Goal: Check status: Check status

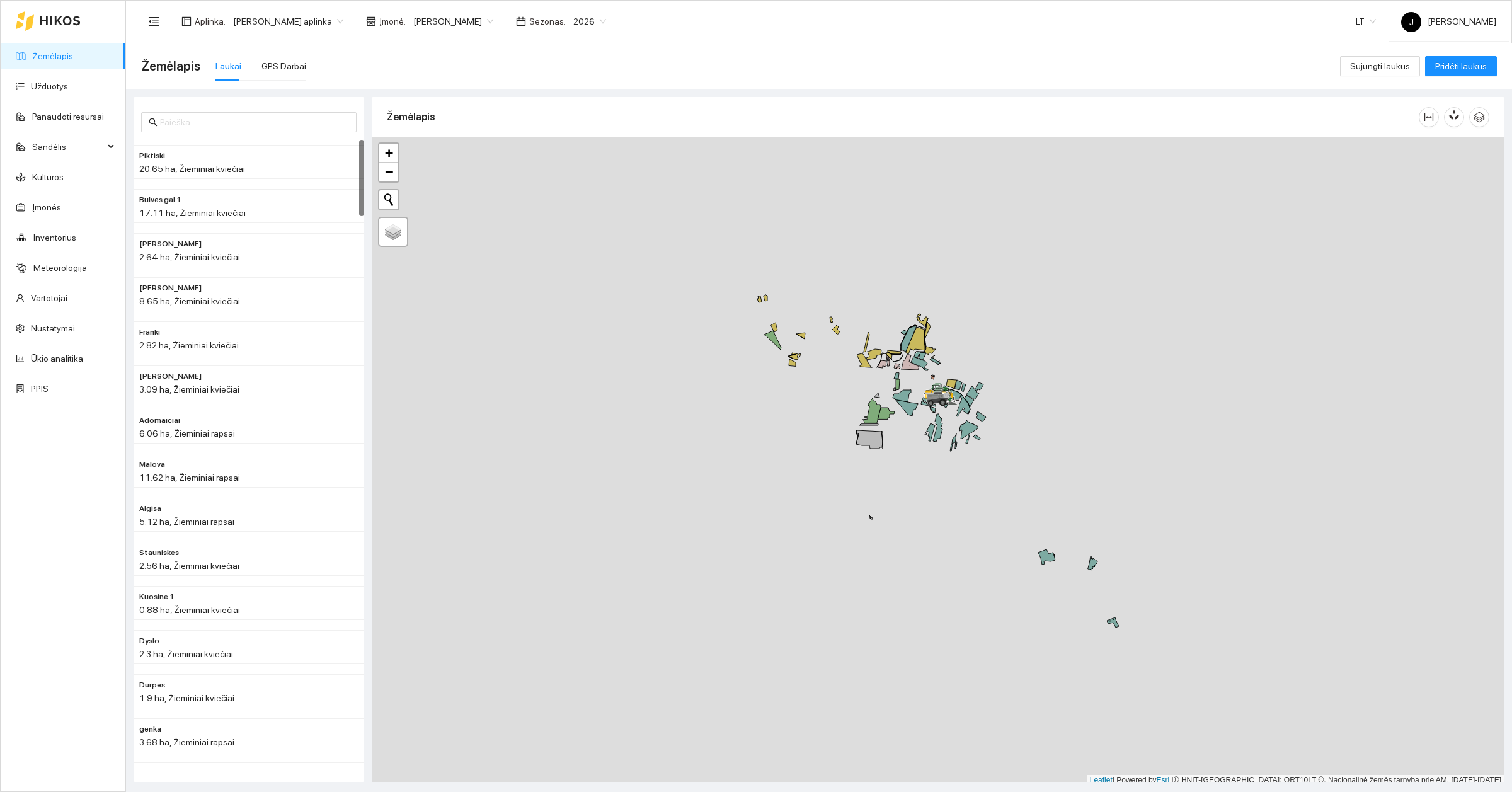
click at [73, 57] on link "Žemėlapis" at bounding box center [53, 56] width 41 height 10
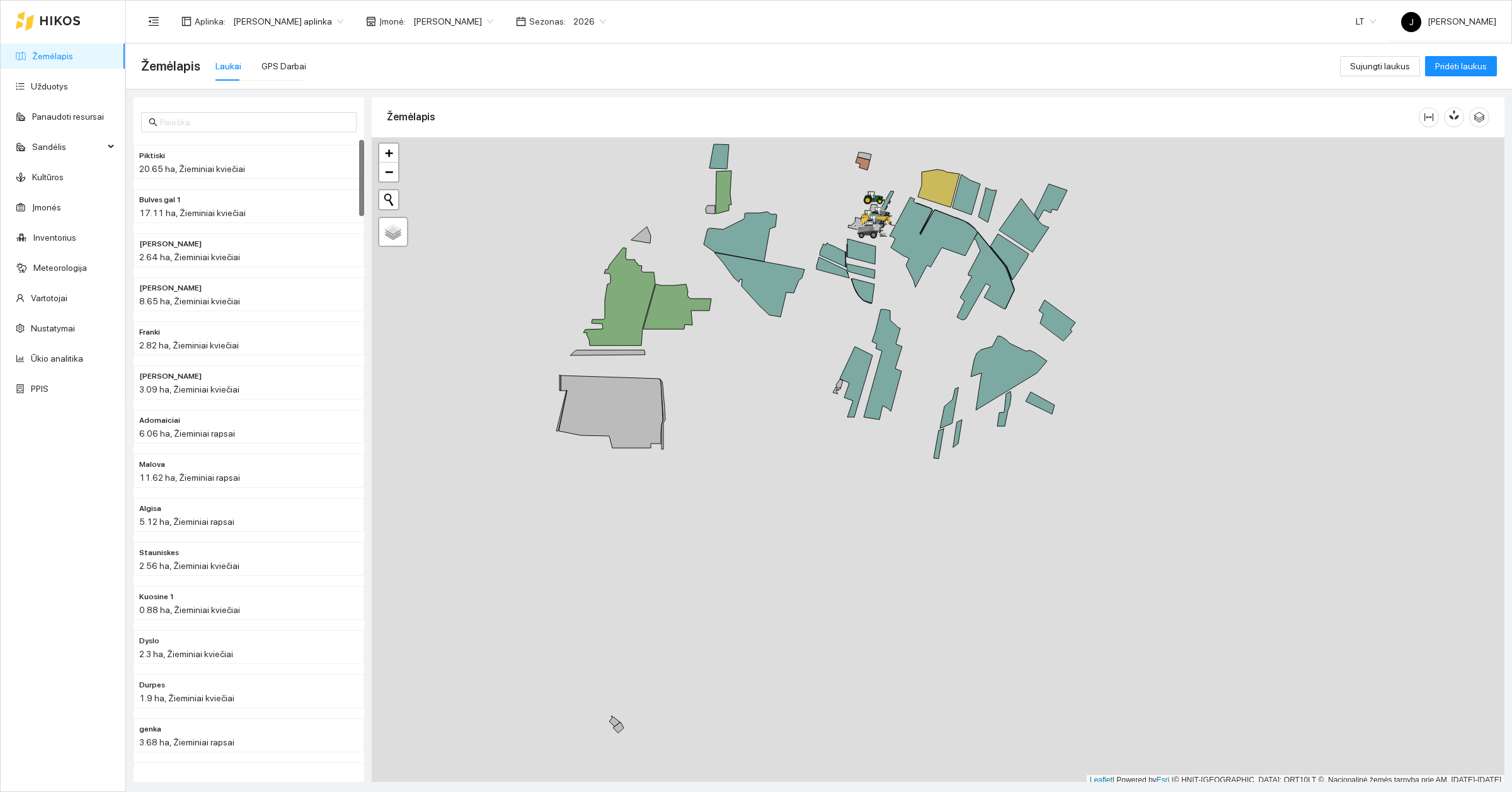
scroll to position [3, 0]
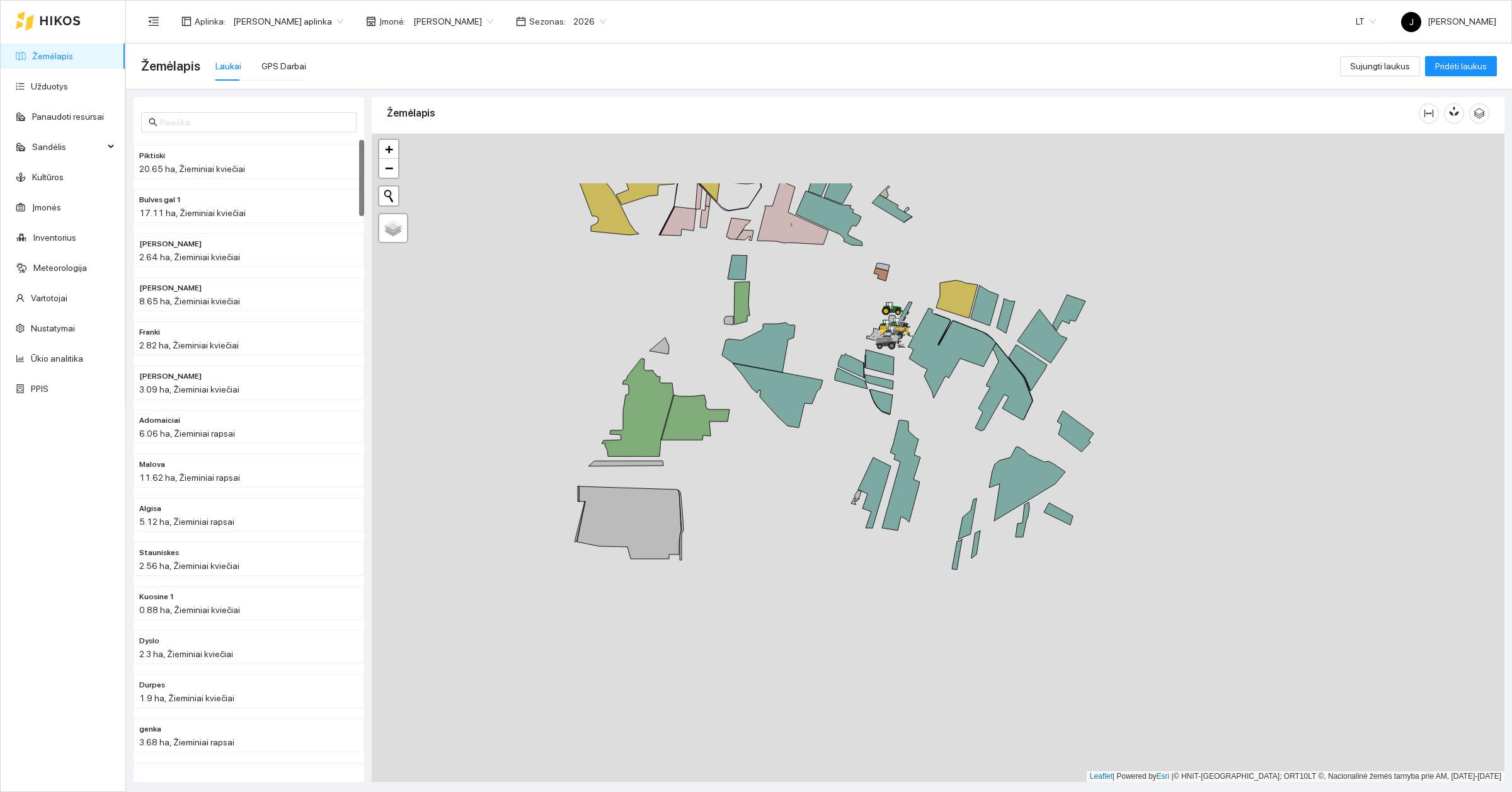
drag, startPoint x: 933, startPoint y: 416, endPoint x: 955, endPoint y: 562, distance: 147.6
click at [955, 562] on div at bounding box center [937, 457] width 1133 height 648
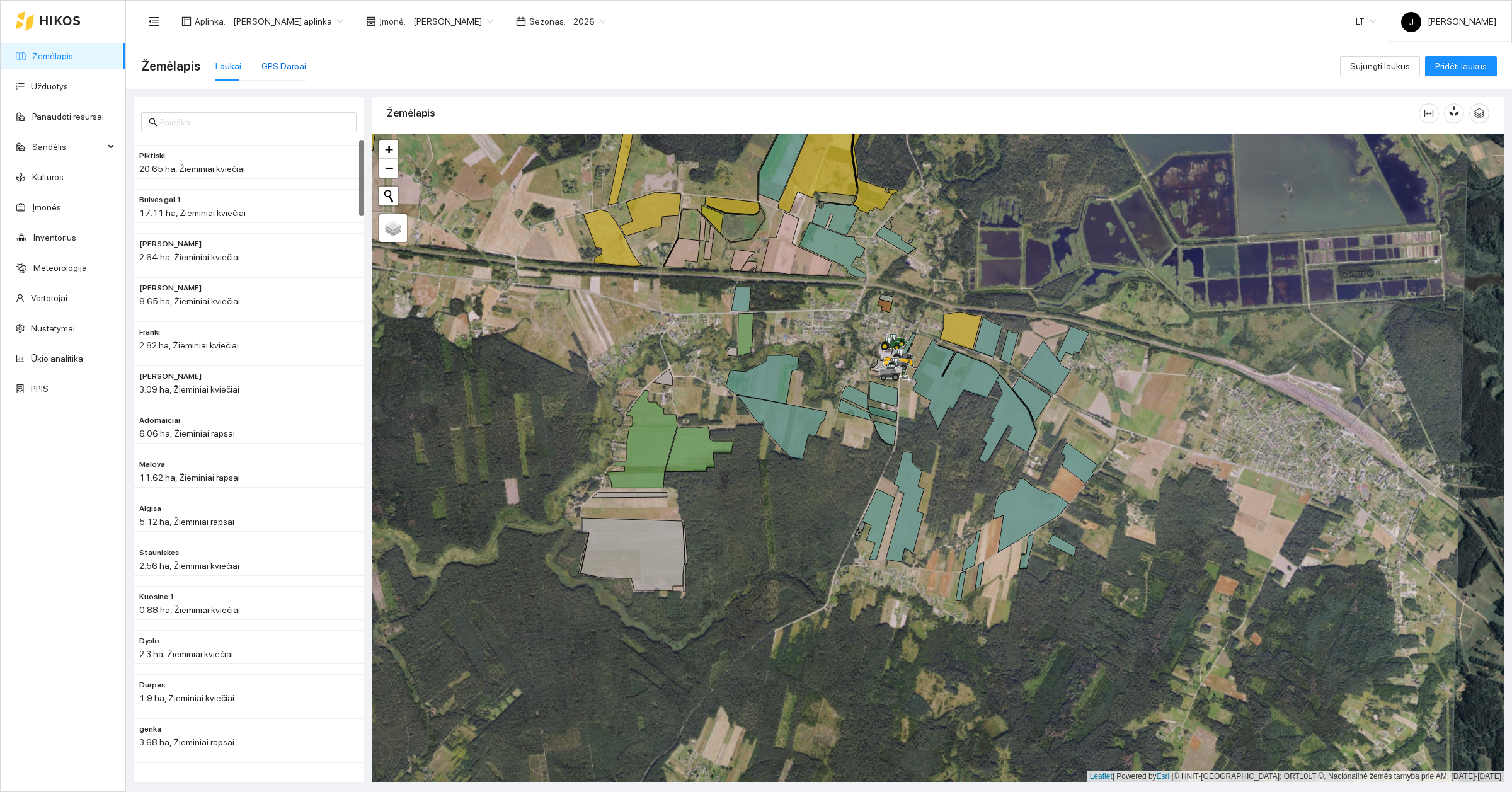
click at [279, 65] on div "GPS Darbai" at bounding box center [284, 66] width 45 height 14
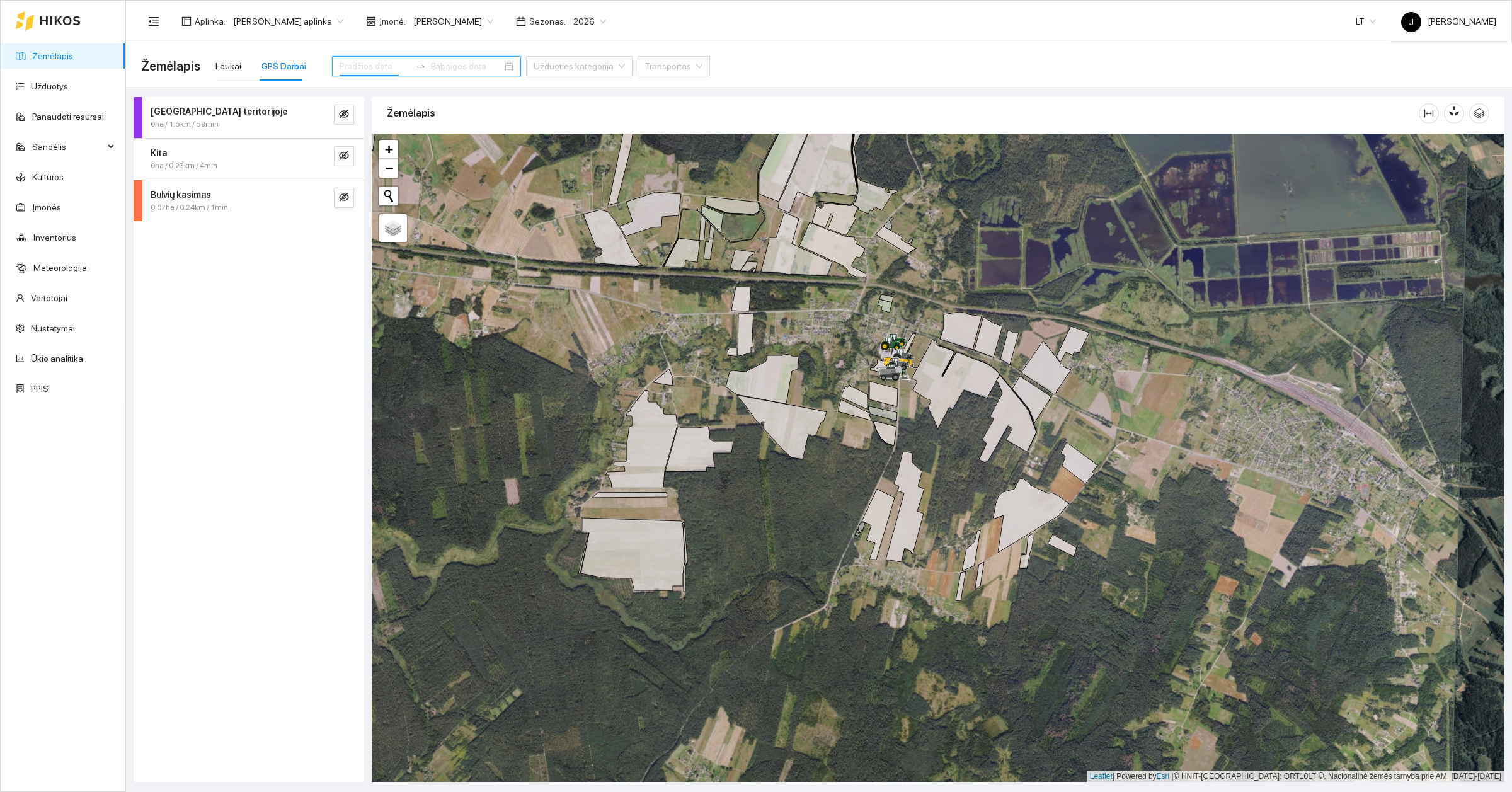
click at [378, 63] on input at bounding box center [376, 66] width 71 height 14
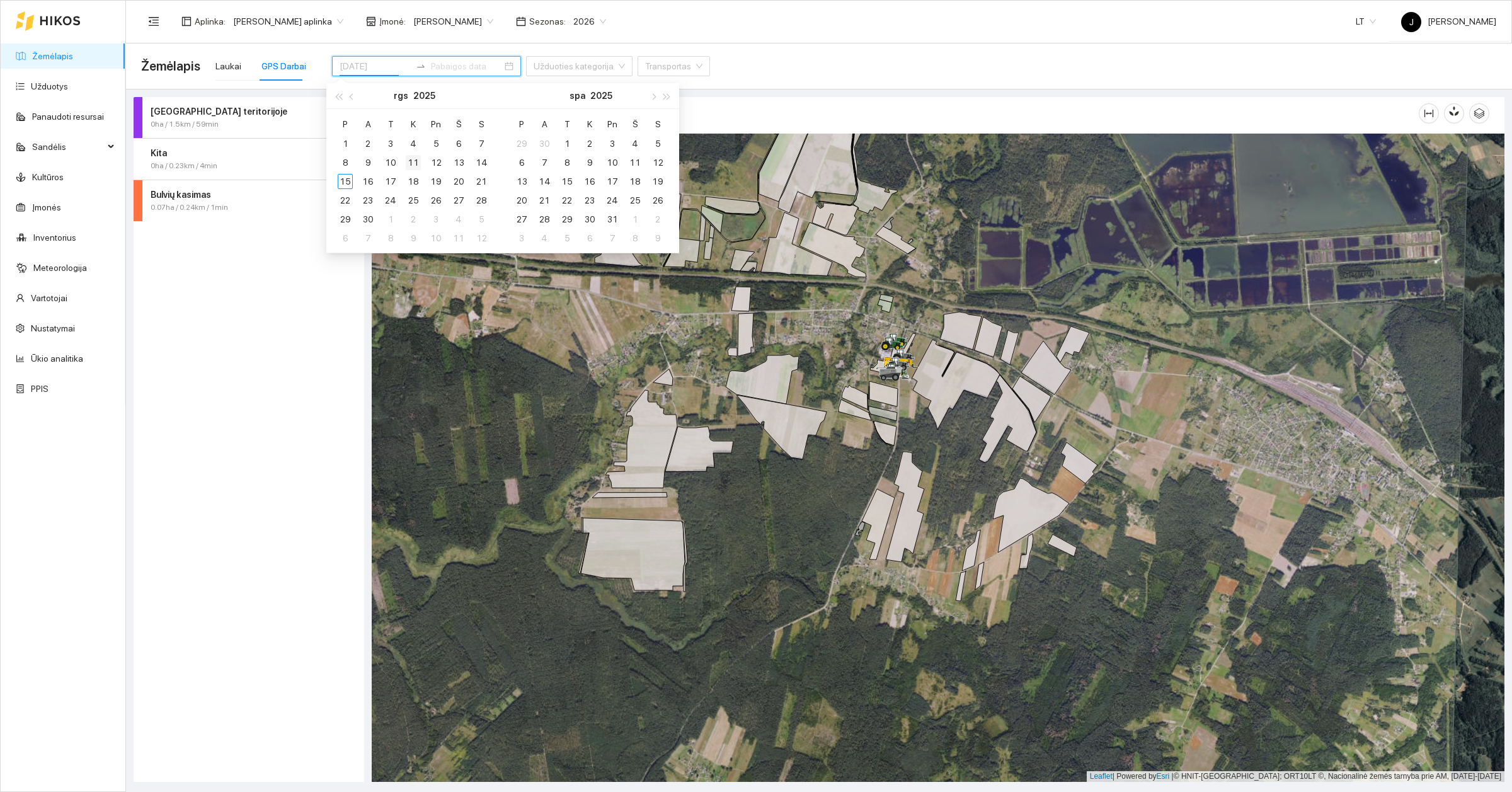
type input "[DATE]"
click at [416, 159] on div "11" at bounding box center [413, 162] width 15 height 15
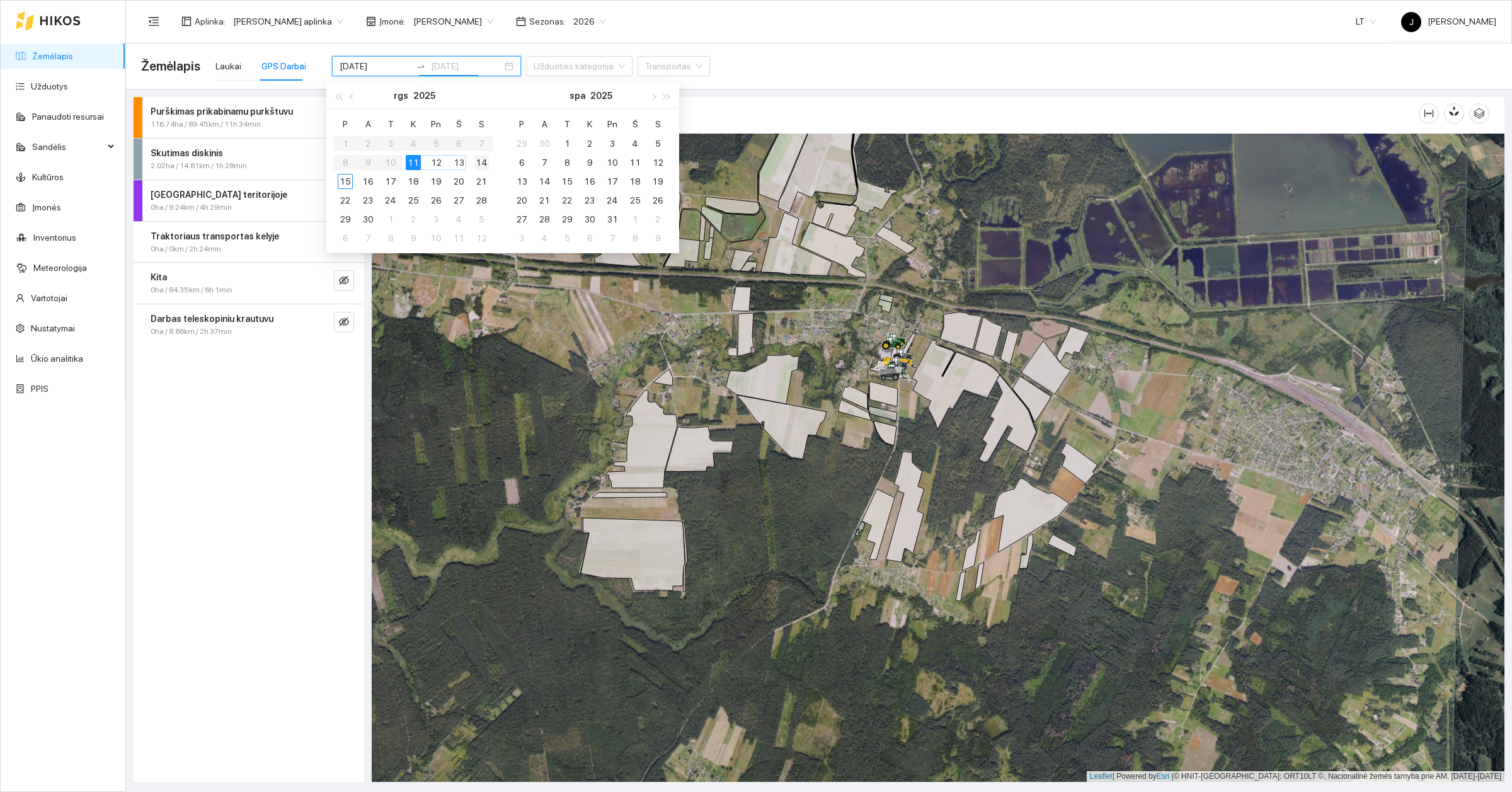
type input "[DATE]"
click at [529, 161] on td "6" at bounding box center [521, 162] width 23 height 19
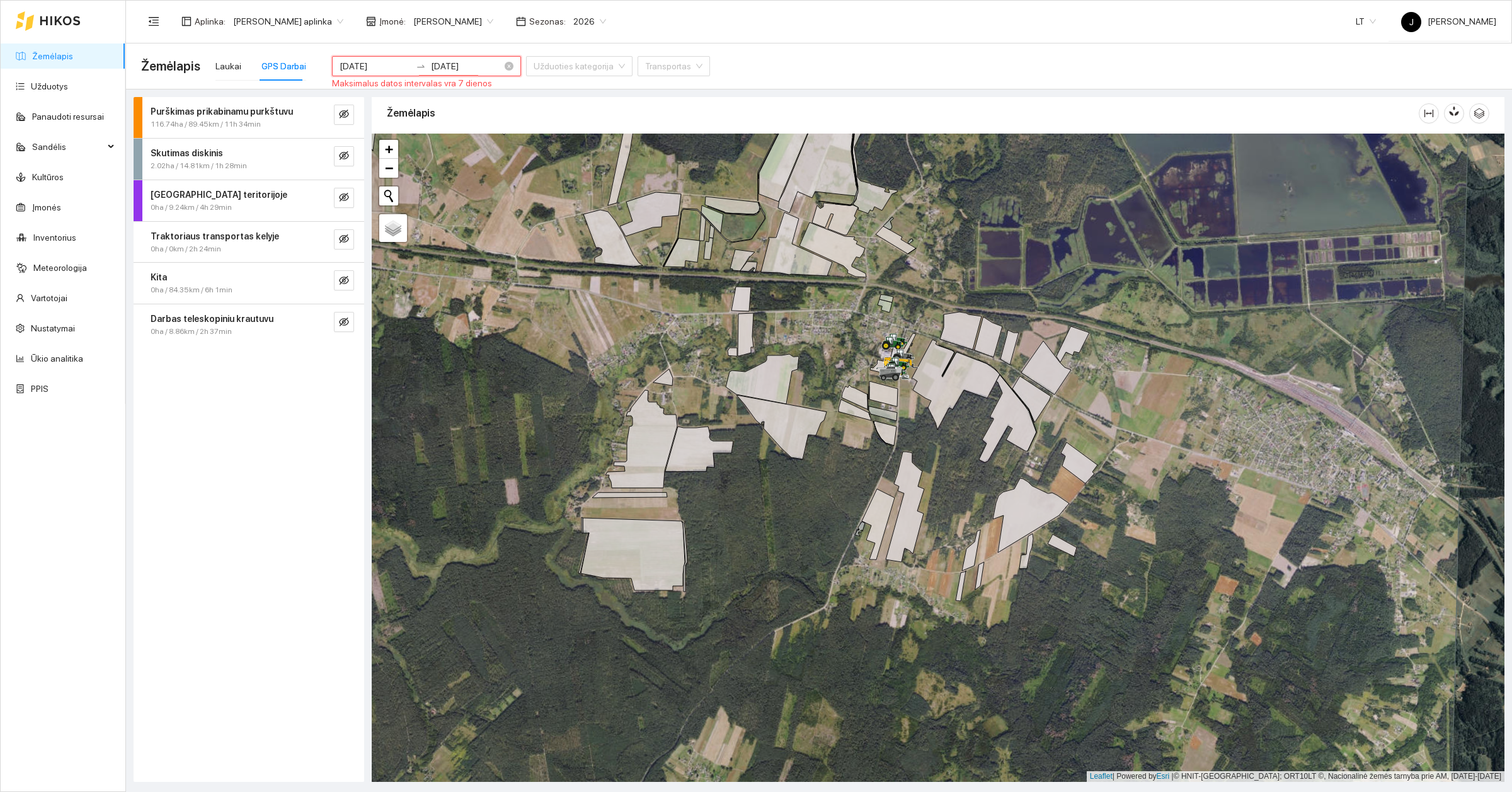
click at [376, 63] on input "[DATE]" at bounding box center [376, 66] width 71 height 14
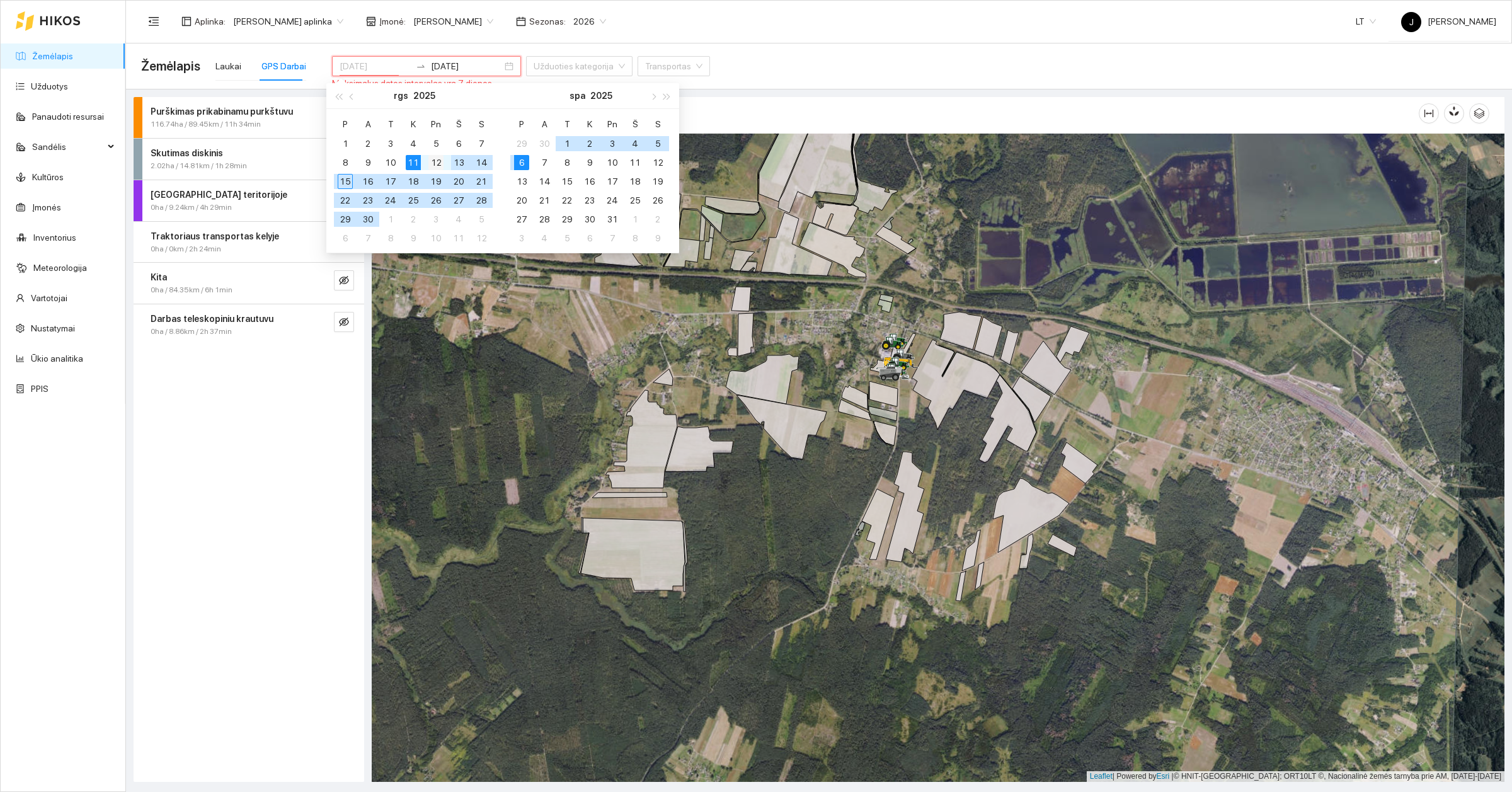
type input "[DATE]"
click at [439, 156] on div "12" at bounding box center [436, 162] width 15 height 15
type input "[DATE]"
click at [367, 182] on div "16" at bounding box center [368, 182] width 15 height 15
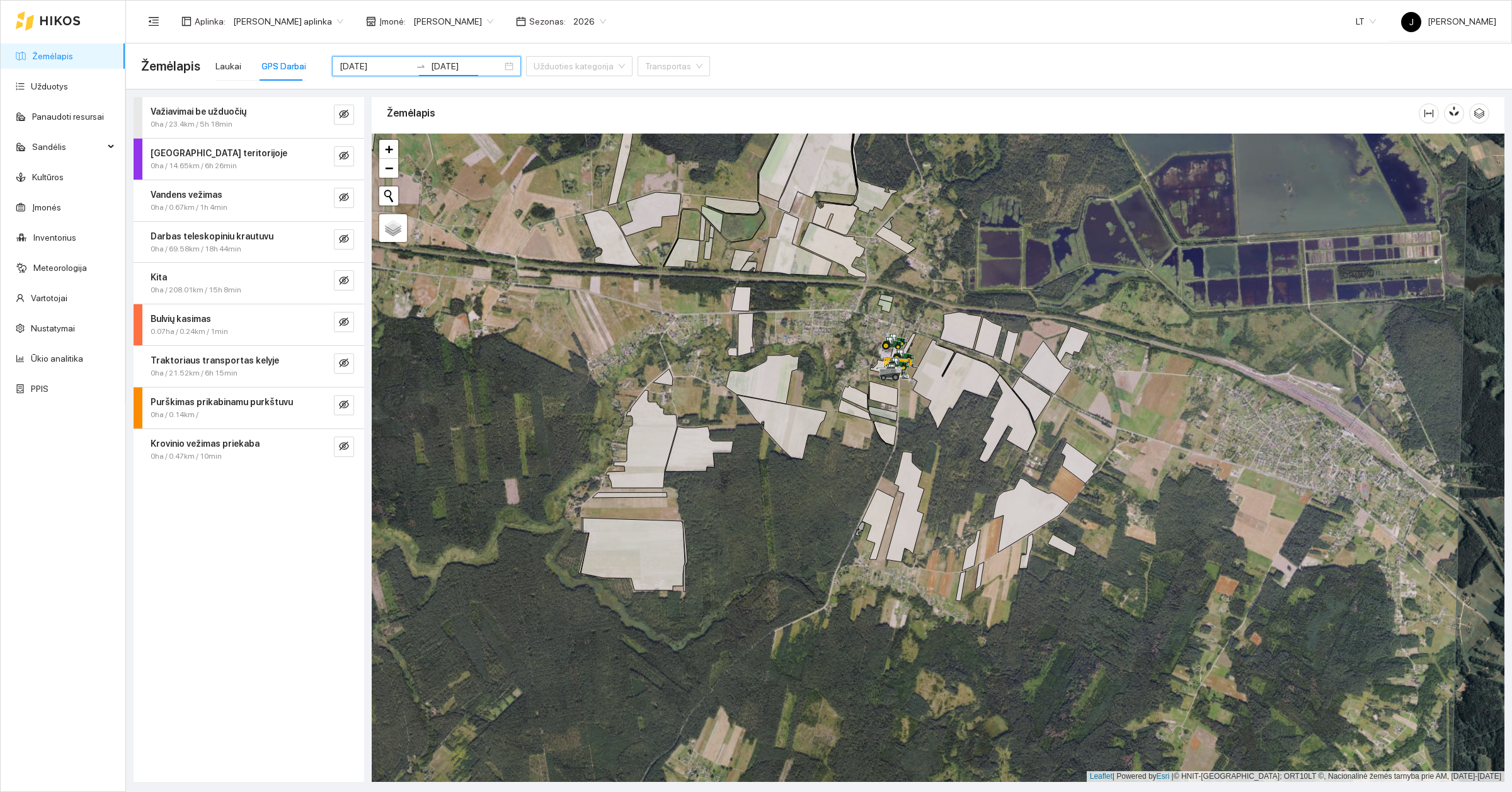
click at [357, 279] on div "Kita 0ha / 208.01km / 15h 8min" at bounding box center [248, 283] width 230 height 41
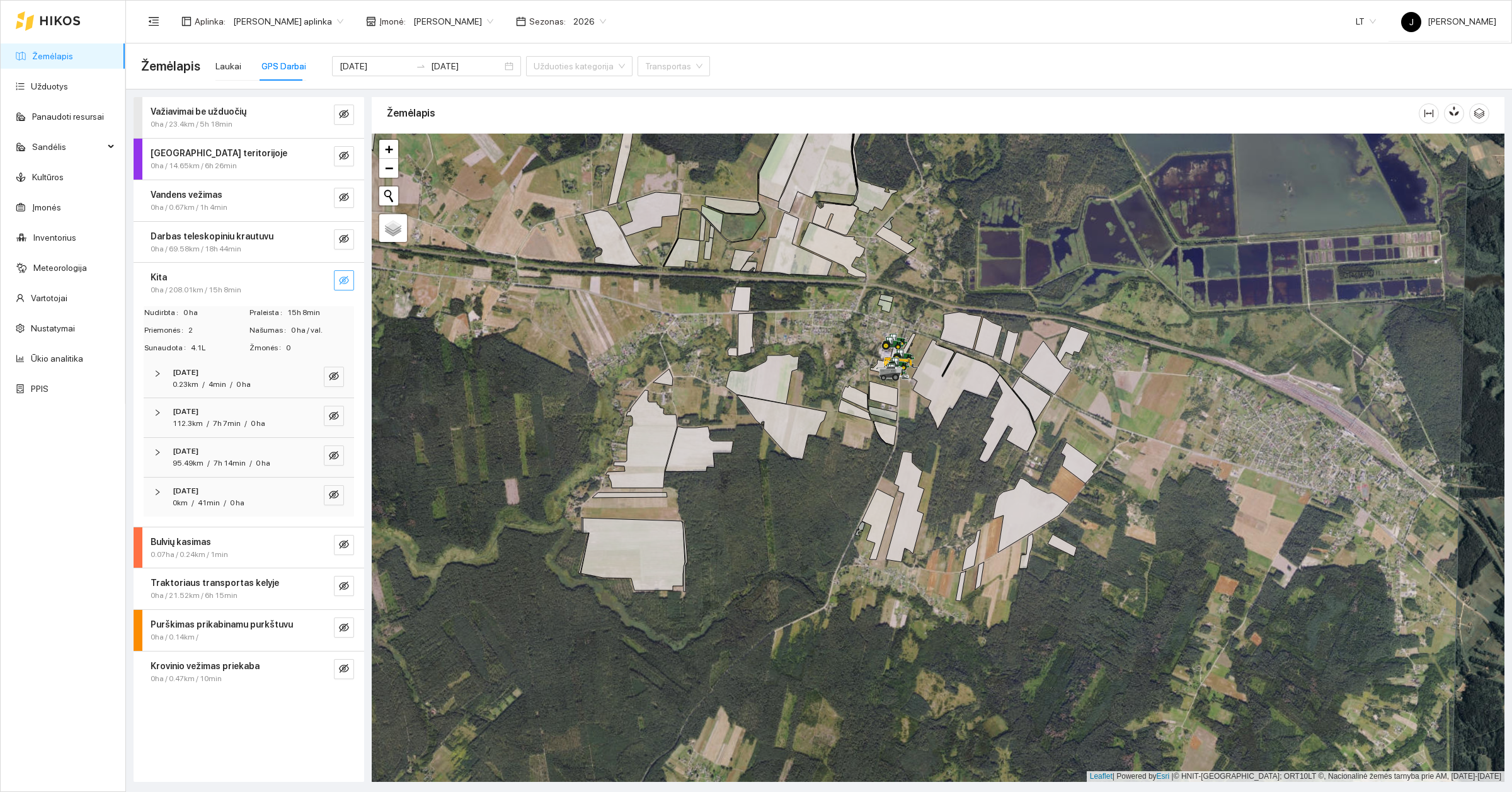
click at [337, 279] on button "button" at bounding box center [344, 280] width 20 height 20
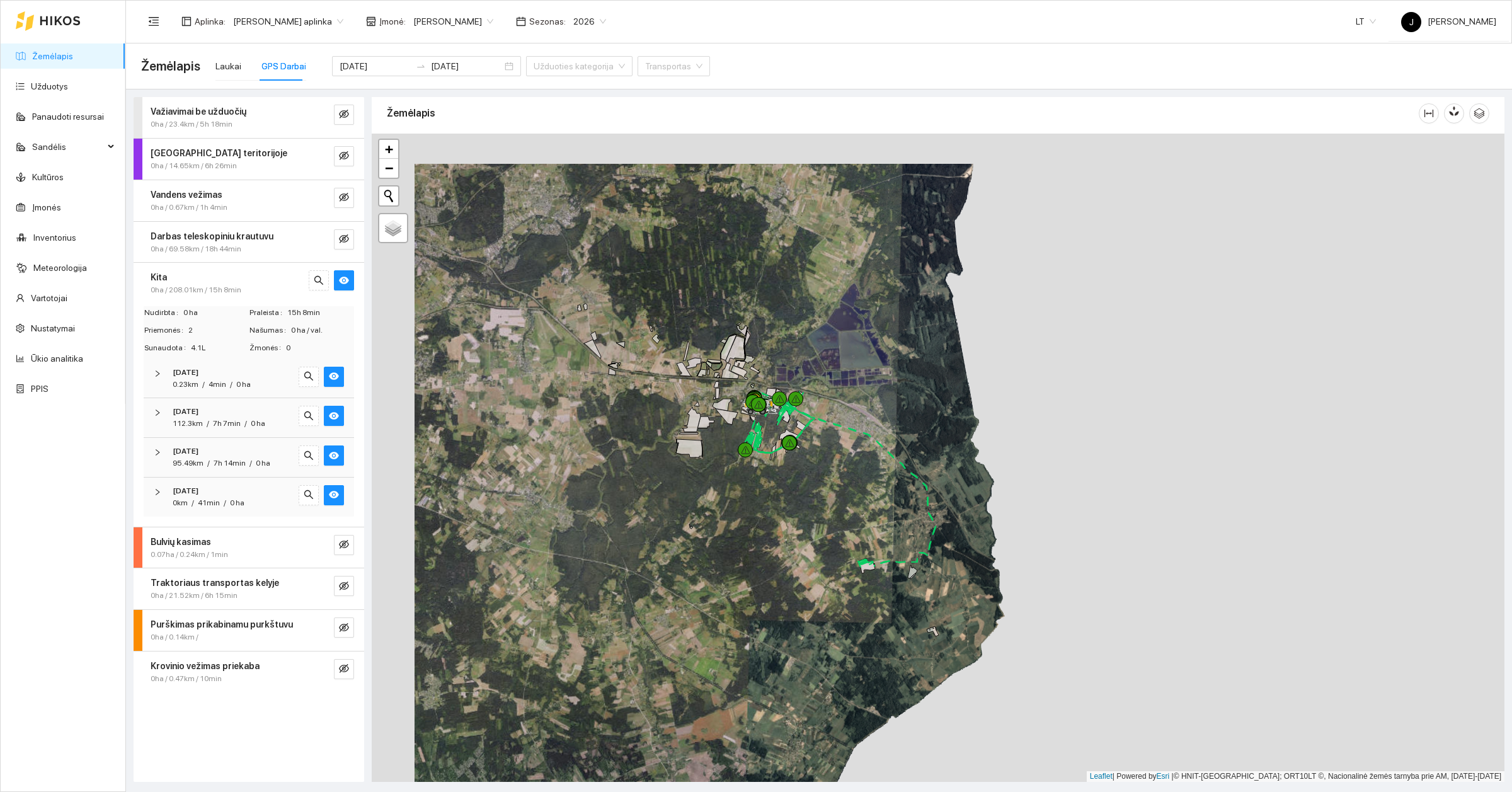
drag, startPoint x: 796, startPoint y: 537, endPoint x: 823, endPoint y: 563, distance: 37.5
click at [823, 563] on div at bounding box center [937, 457] width 1133 height 648
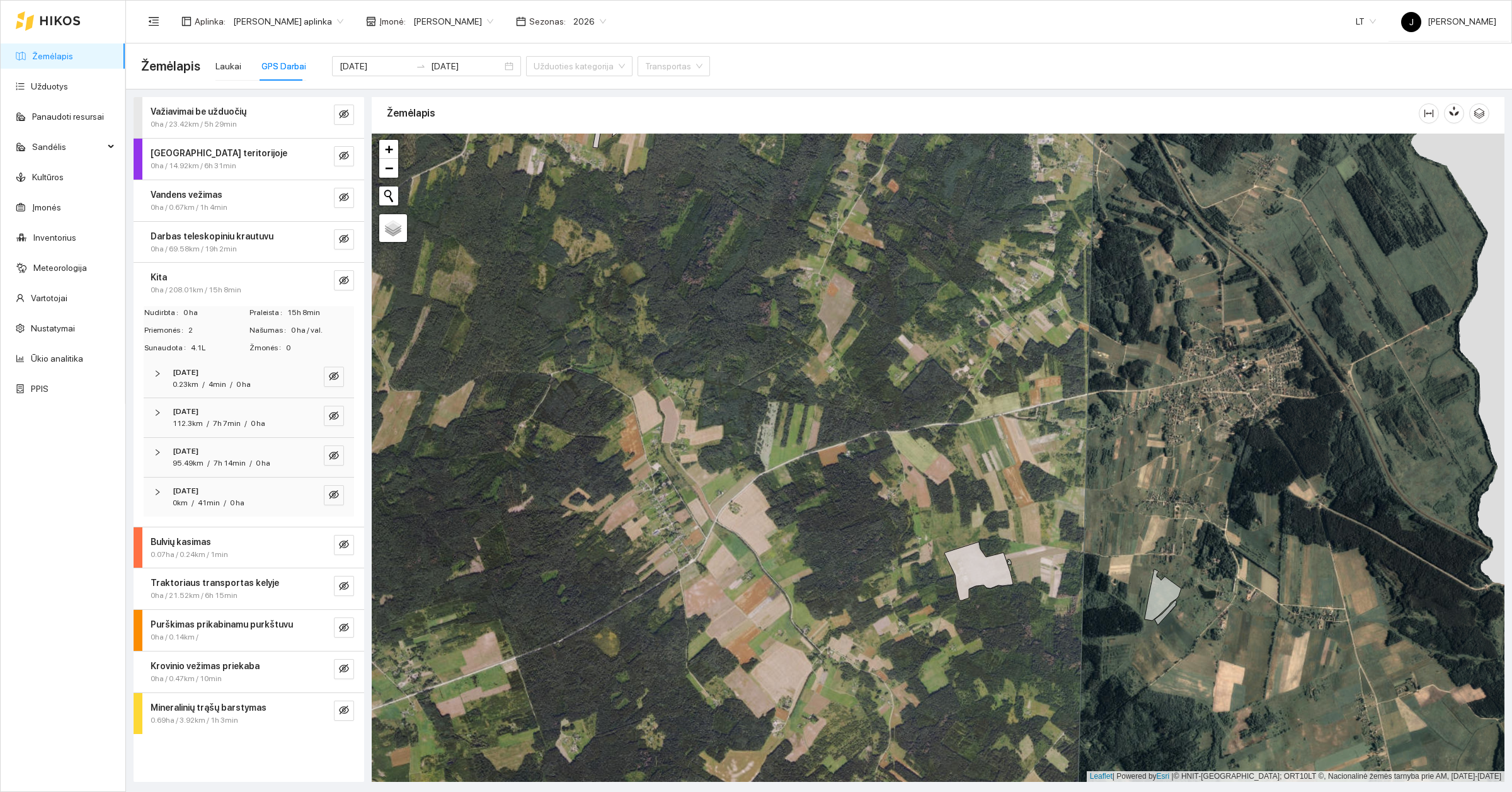
click at [274, 36] on div "Aplinka : [PERSON_NAME] aplinka Įmonė : [PERSON_NAME] Sezonas : 2026 LT J [PERS…" at bounding box center [818, 21] width 1356 height 41
click at [336, 279] on button "button" at bounding box center [344, 280] width 20 height 20
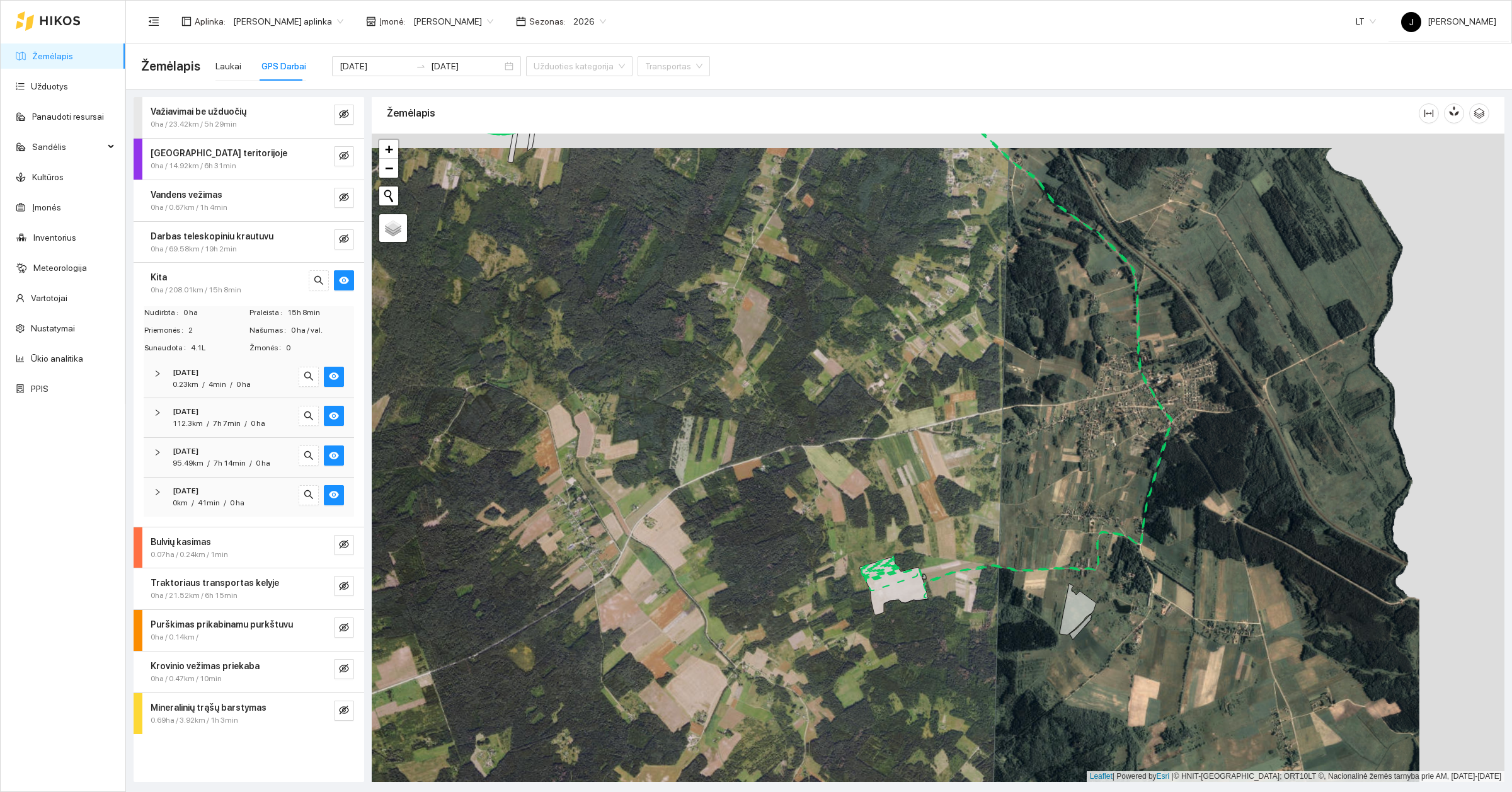
drag, startPoint x: 841, startPoint y: 463, endPoint x: 625, endPoint y: 508, distance: 220.6
click at [625, 508] on div at bounding box center [937, 457] width 1133 height 648
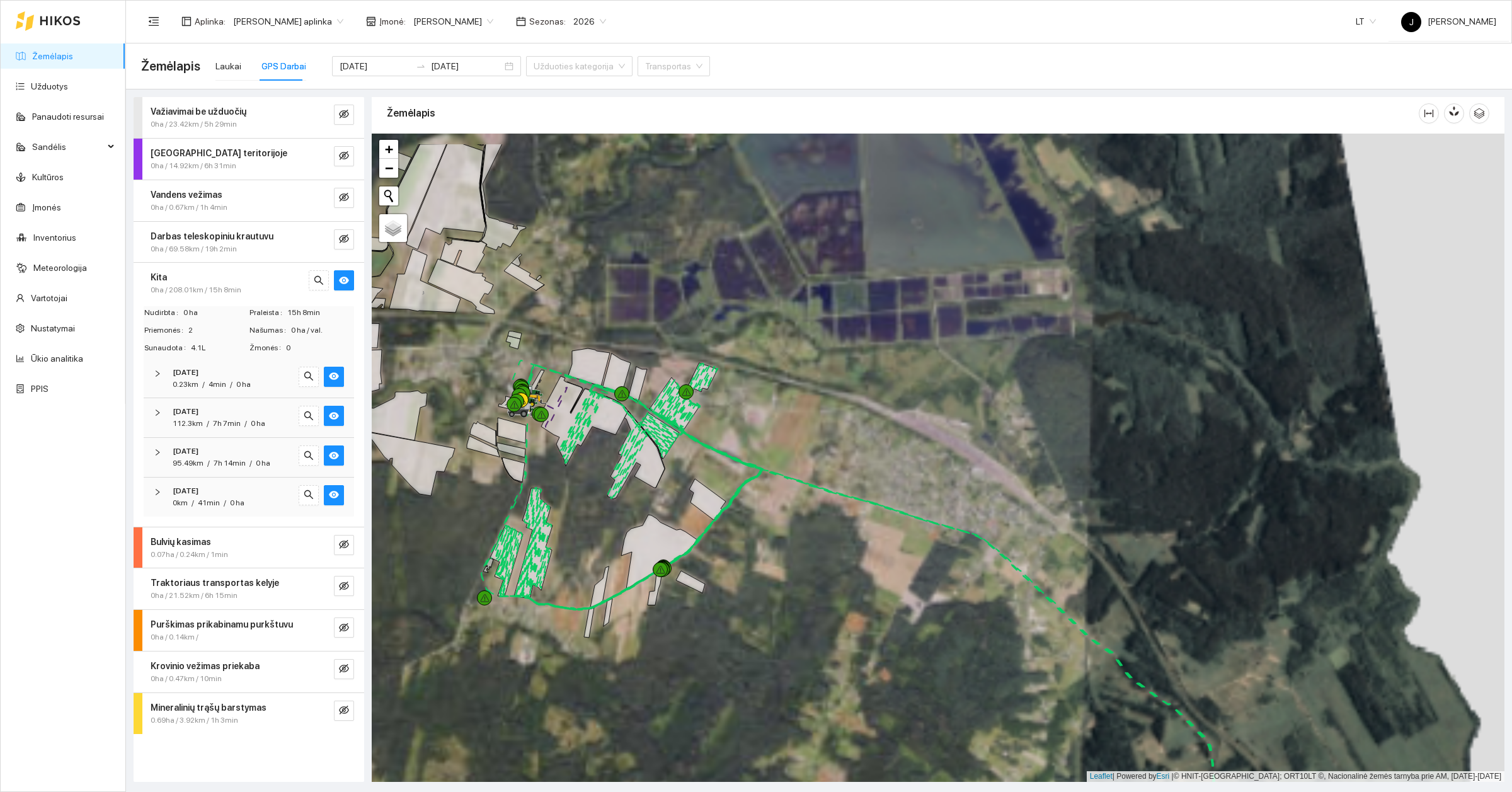
drag, startPoint x: 512, startPoint y: 546, endPoint x: 620, endPoint y: 627, distance: 135.0
click at [620, 627] on div at bounding box center [937, 457] width 1133 height 648
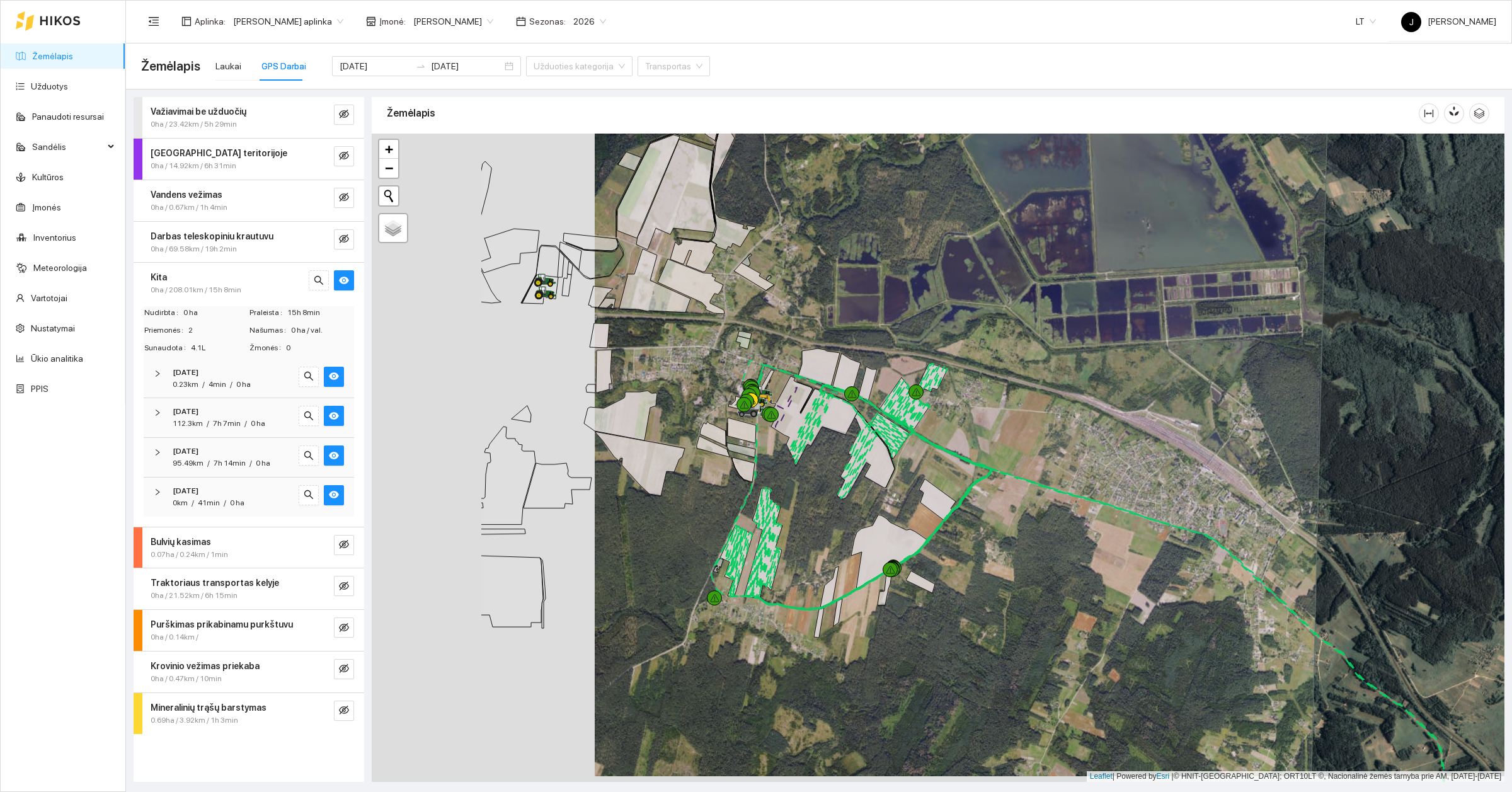
drag, startPoint x: 619, startPoint y: 495, endPoint x: 824, endPoint y: 467, distance: 206.9
click at [826, 469] on div at bounding box center [937, 457] width 1133 height 648
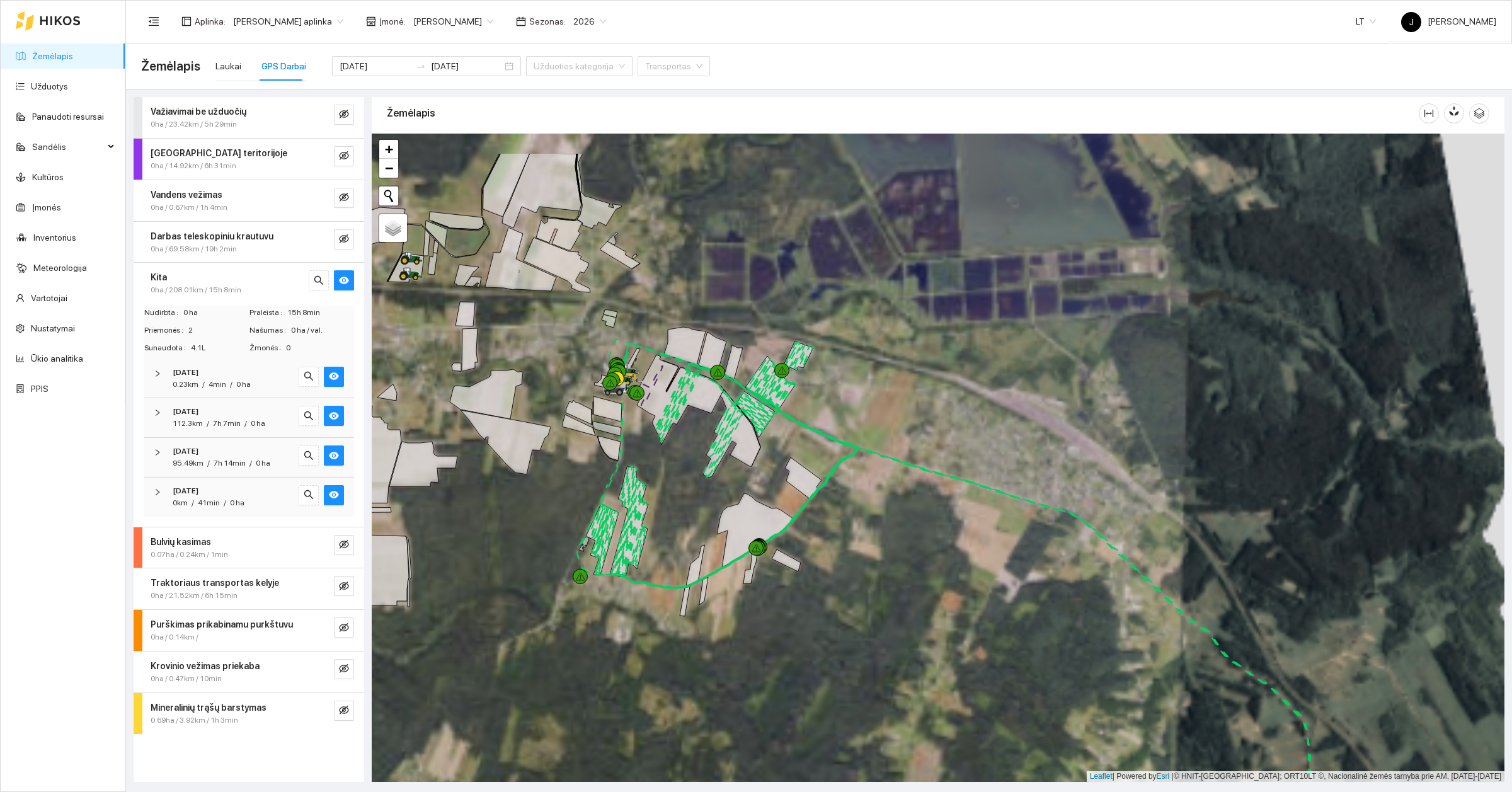
drag, startPoint x: 819, startPoint y: 442, endPoint x: 864, endPoint y: 546, distance: 113.3
click at [864, 546] on div at bounding box center [937, 457] width 1133 height 648
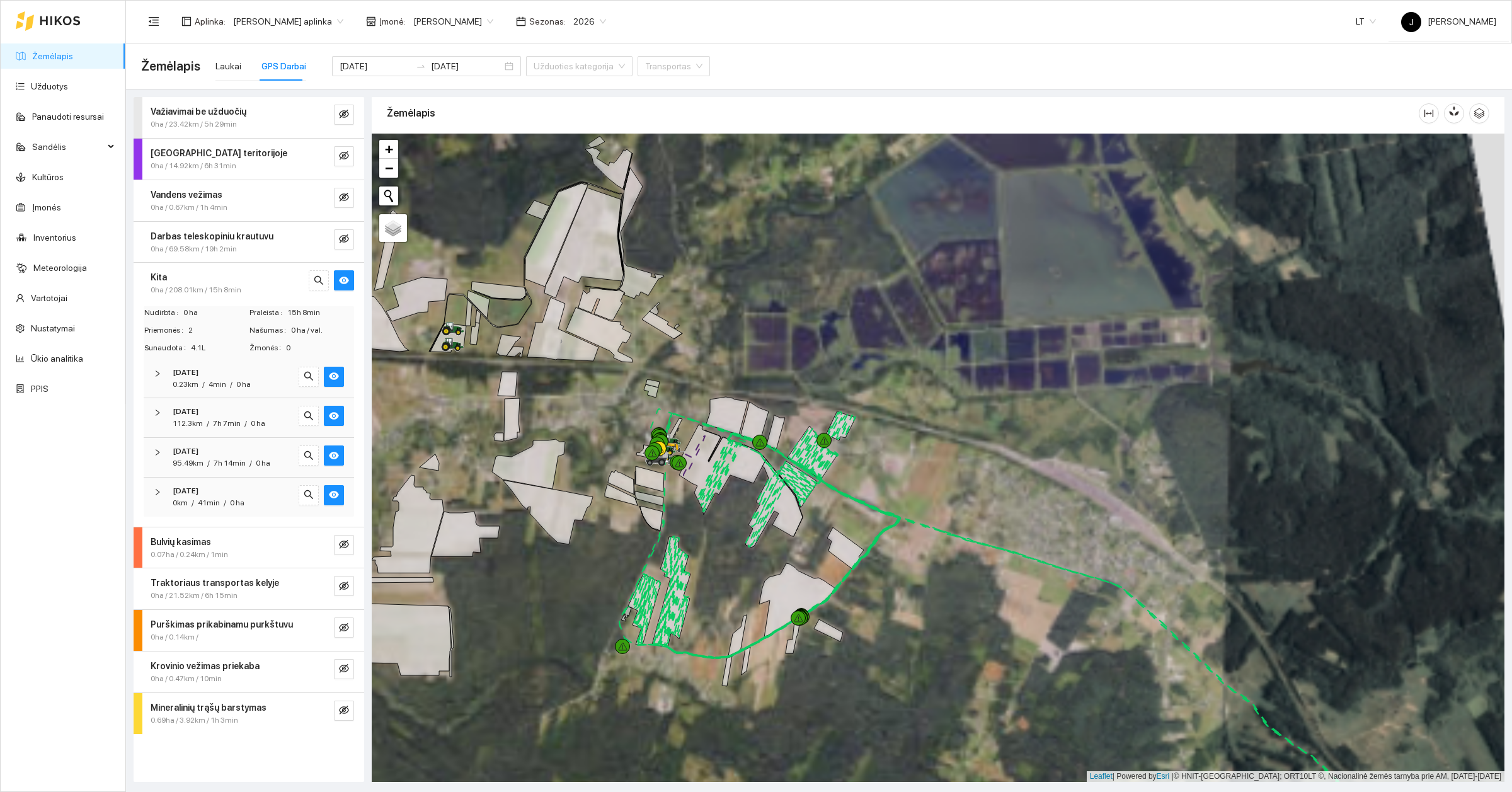
click at [891, 467] on div at bounding box center [937, 457] width 1133 height 648
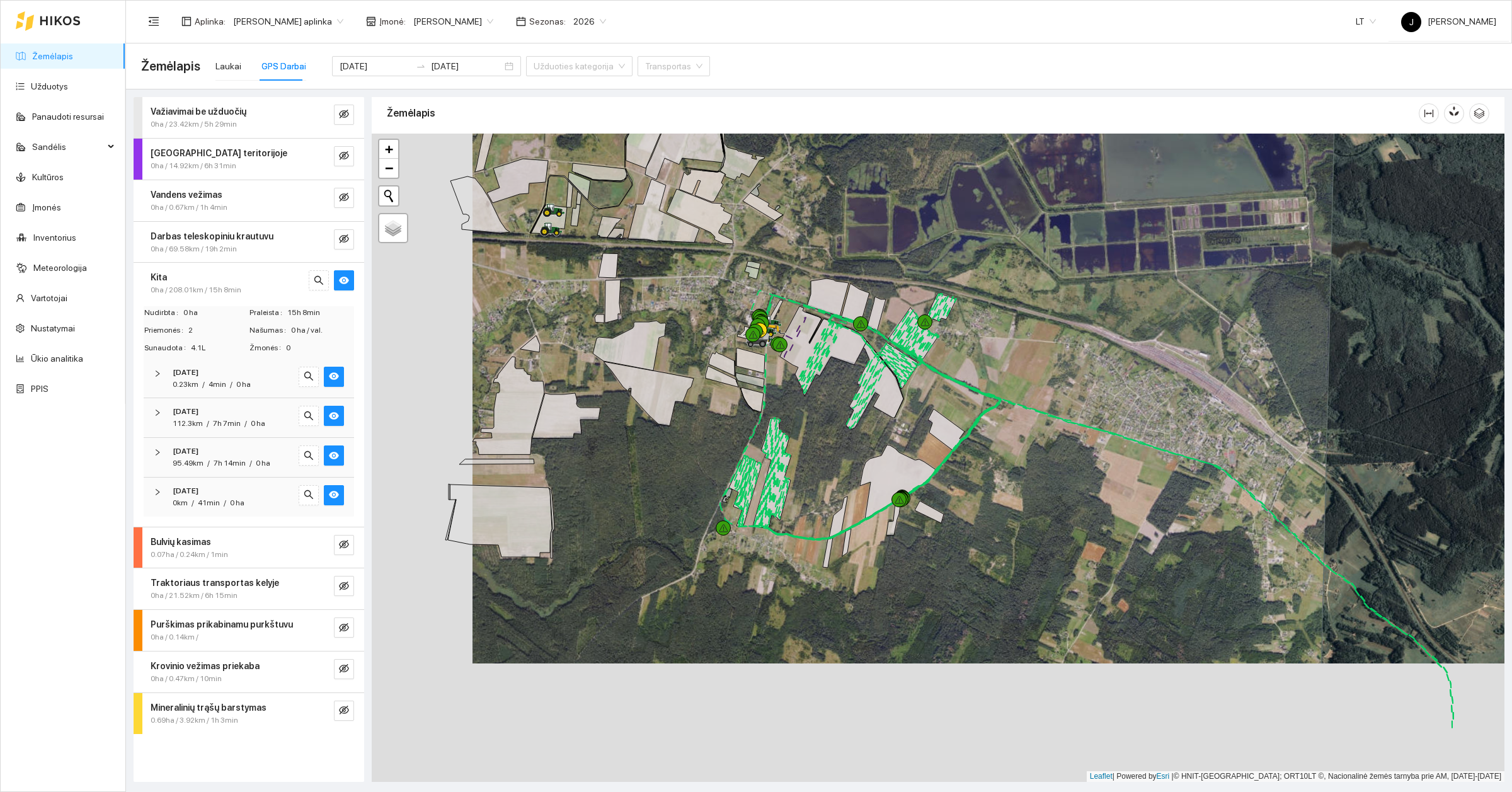
drag, startPoint x: 829, startPoint y: 520, endPoint x: 930, endPoint y: 401, distance: 156.1
click at [930, 401] on div at bounding box center [937, 457] width 1133 height 648
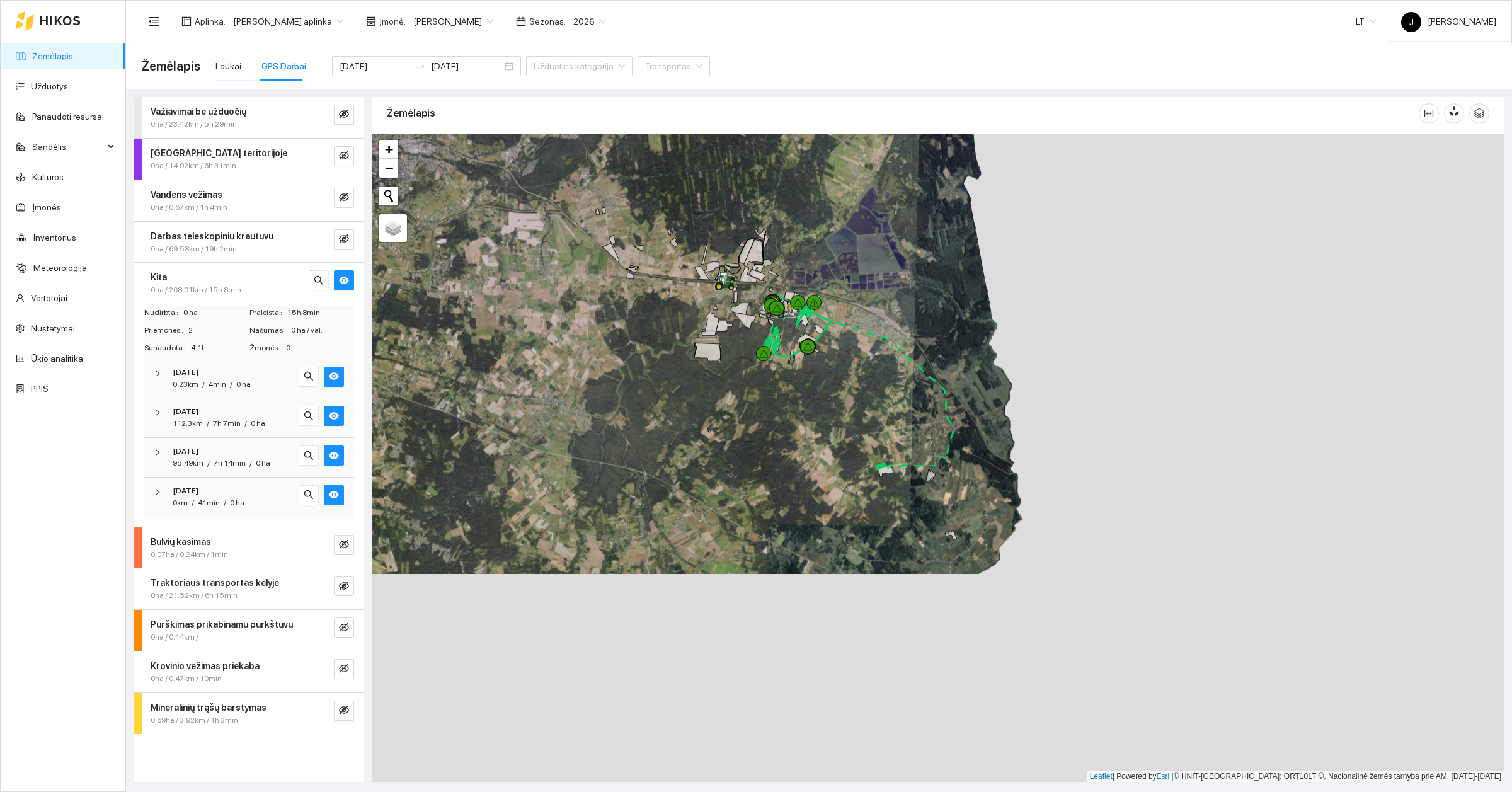
drag, startPoint x: 981, startPoint y: 601, endPoint x: 854, endPoint y: 393, distance: 243.7
click at [854, 393] on div at bounding box center [937, 457] width 1133 height 648
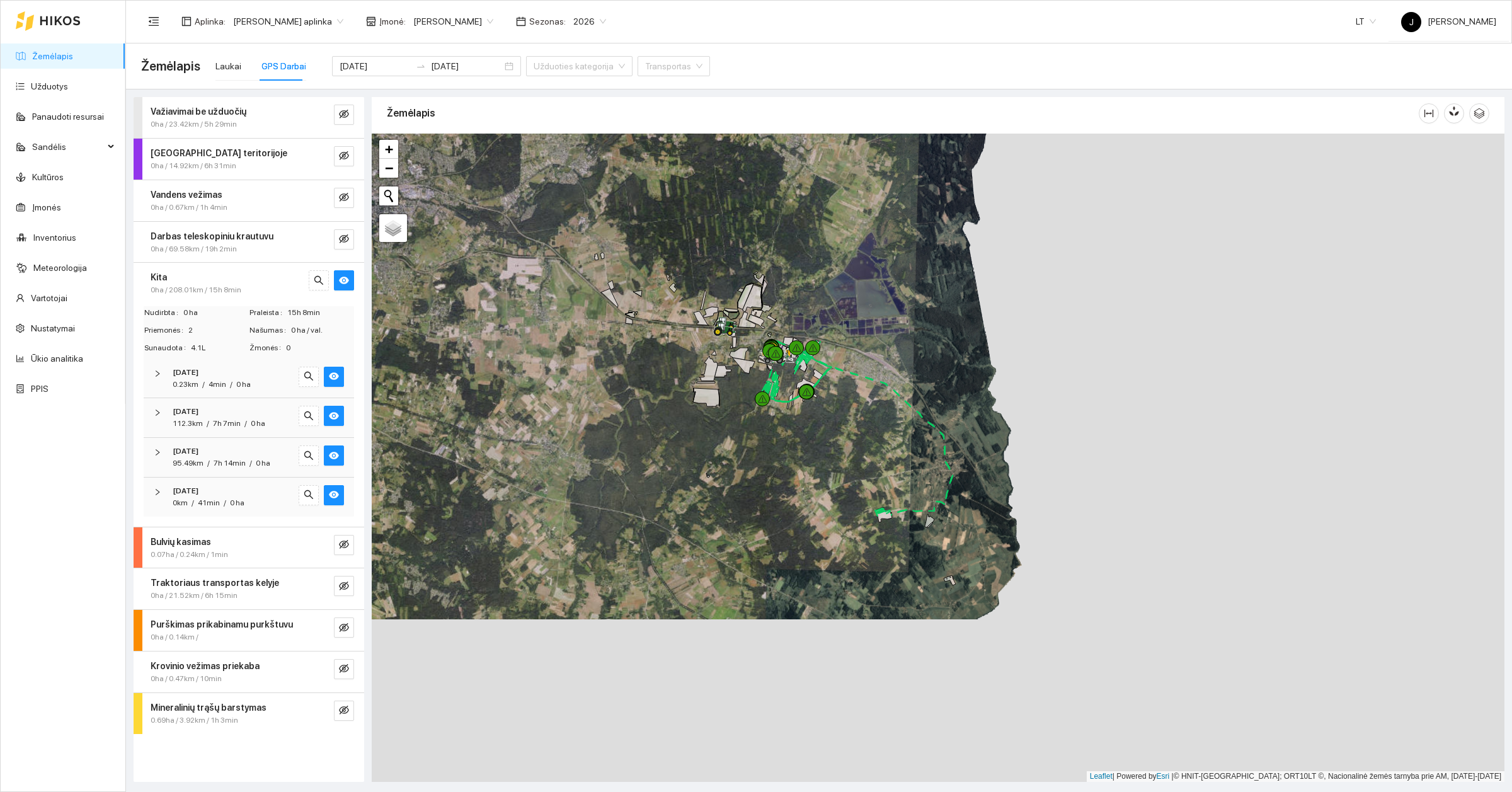
drag, startPoint x: 839, startPoint y: 320, endPoint x: 824, endPoint y: 561, distance: 241.5
click at [824, 561] on div at bounding box center [937, 457] width 1133 height 648
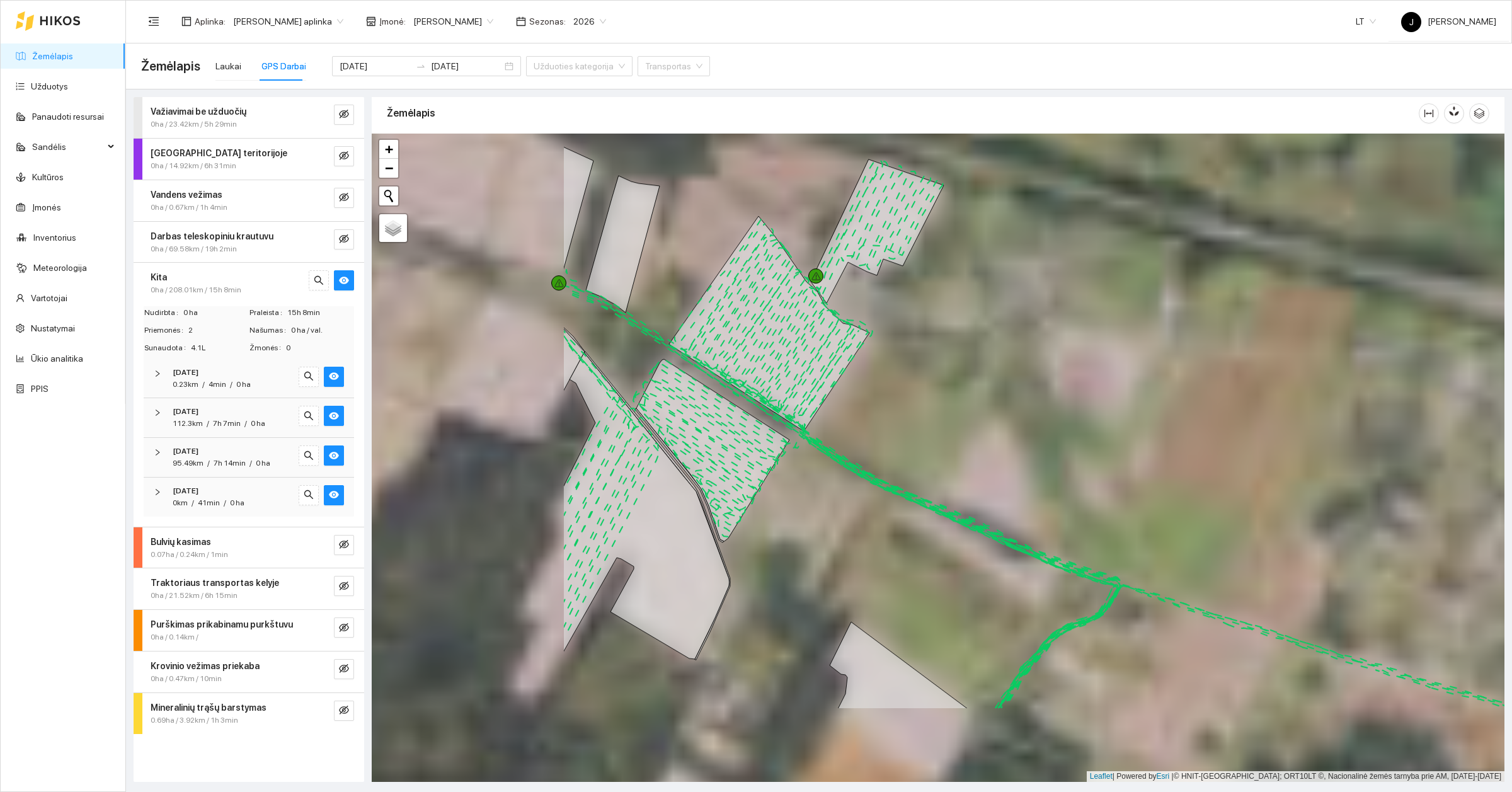
drag, startPoint x: 864, startPoint y: 416, endPoint x: 954, endPoint y: 366, distance: 103.0
click at [956, 366] on div at bounding box center [937, 457] width 1133 height 648
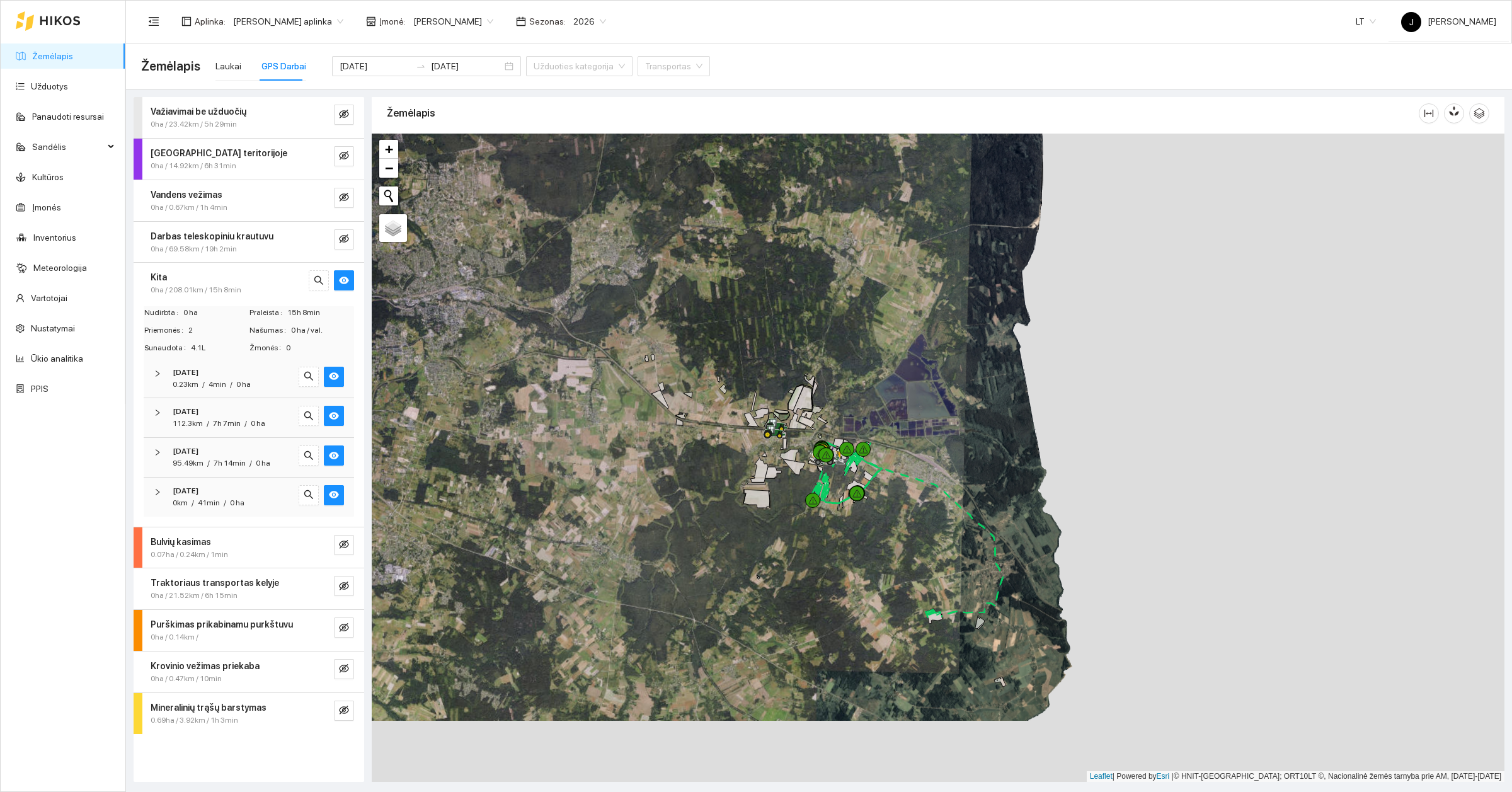
drag, startPoint x: 691, startPoint y: 572, endPoint x: 867, endPoint y: 509, distance: 186.9
click at [867, 509] on div at bounding box center [937, 457] width 1133 height 648
